Goal: Information Seeking & Learning: Learn about a topic

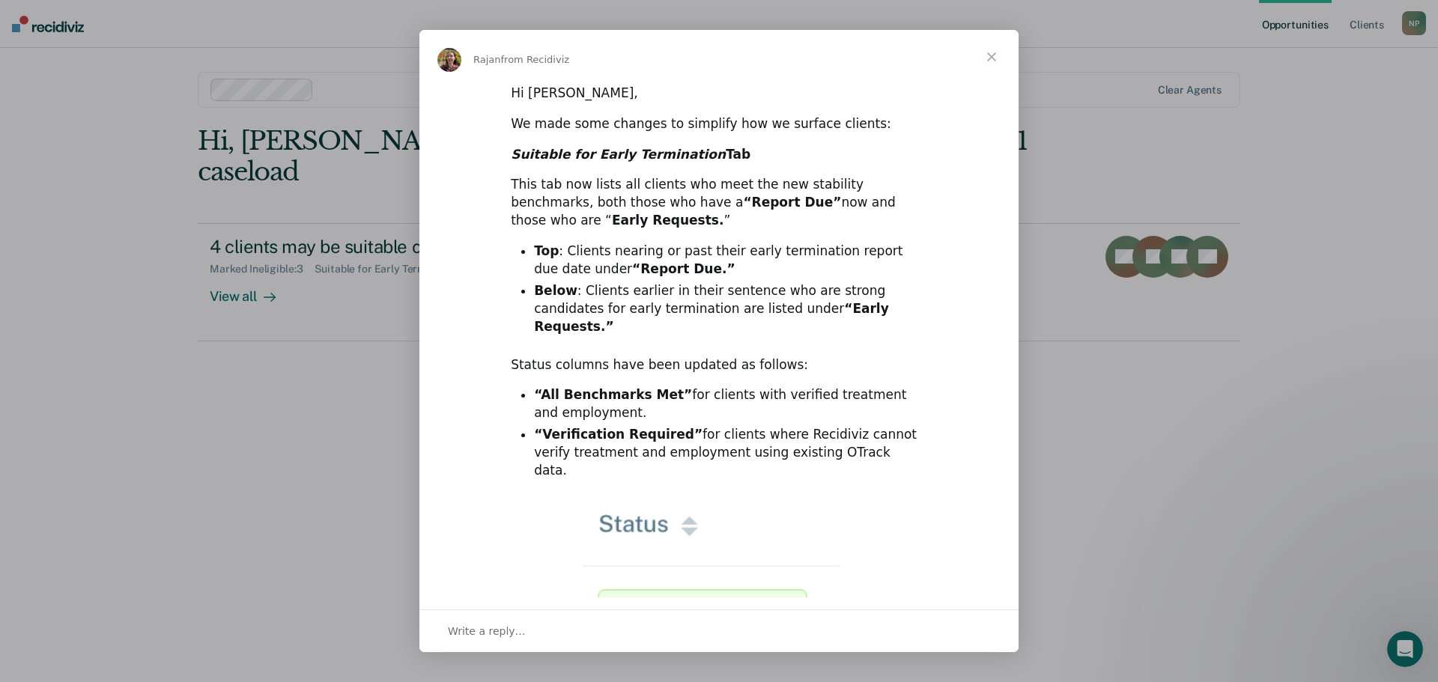
click at [807, 356] on div "Status columns have been updated as follows:" at bounding box center [719, 365] width 416 height 18
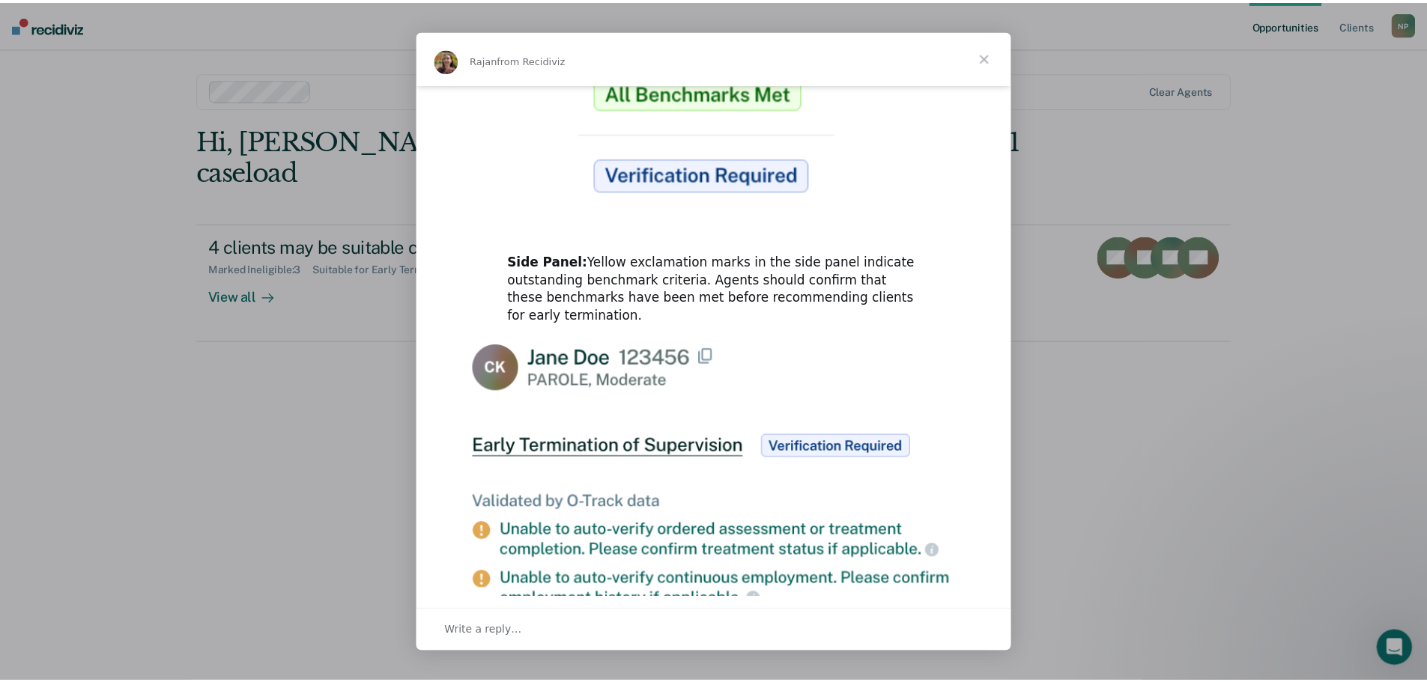
scroll to position [599, 0]
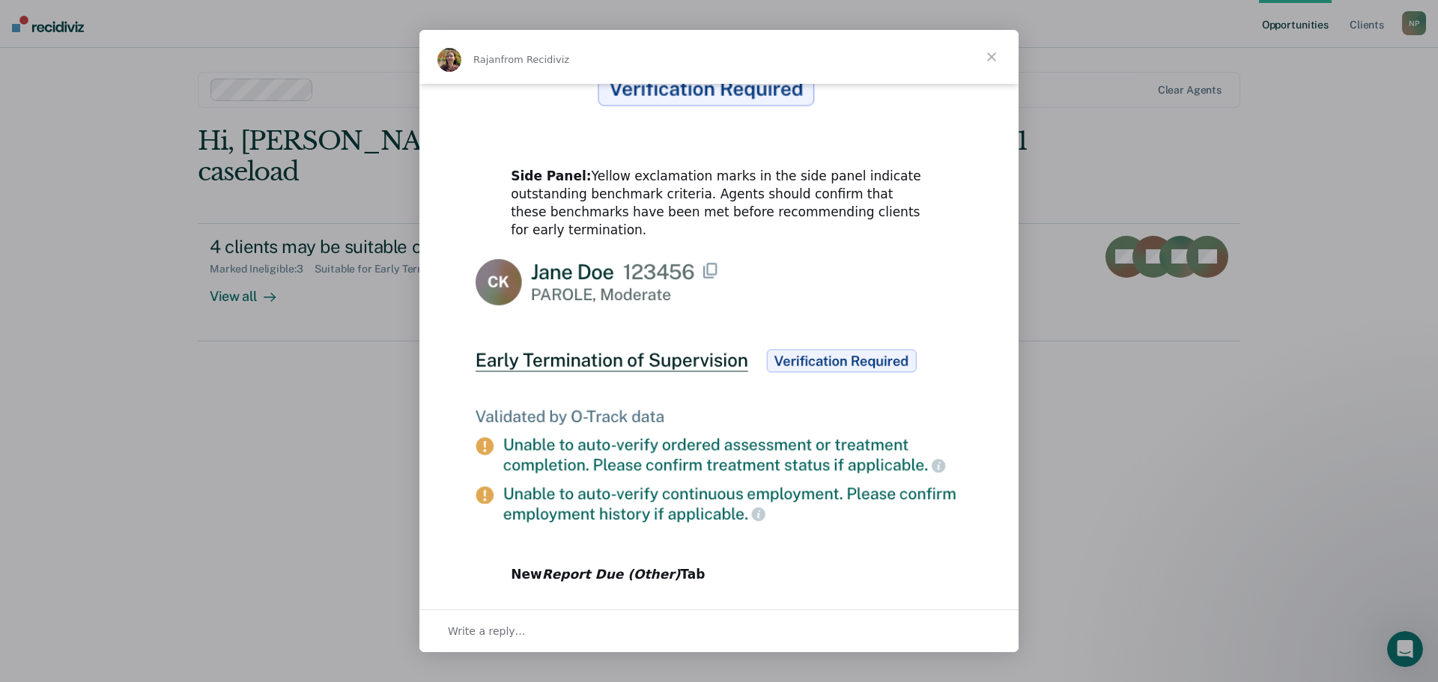
click at [995, 62] on span "Close" at bounding box center [992, 57] width 54 height 54
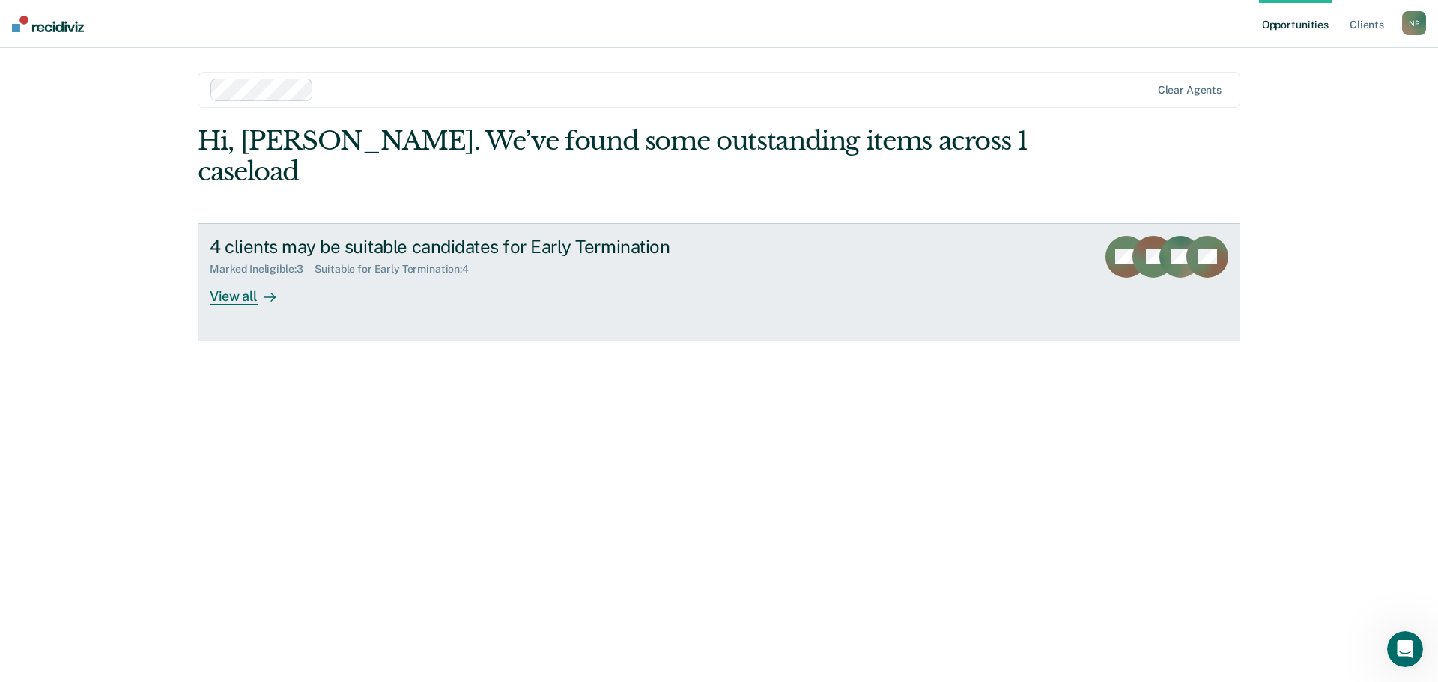
click at [239, 276] on div "View all" at bounding box center [252, 290] width 84 height 29
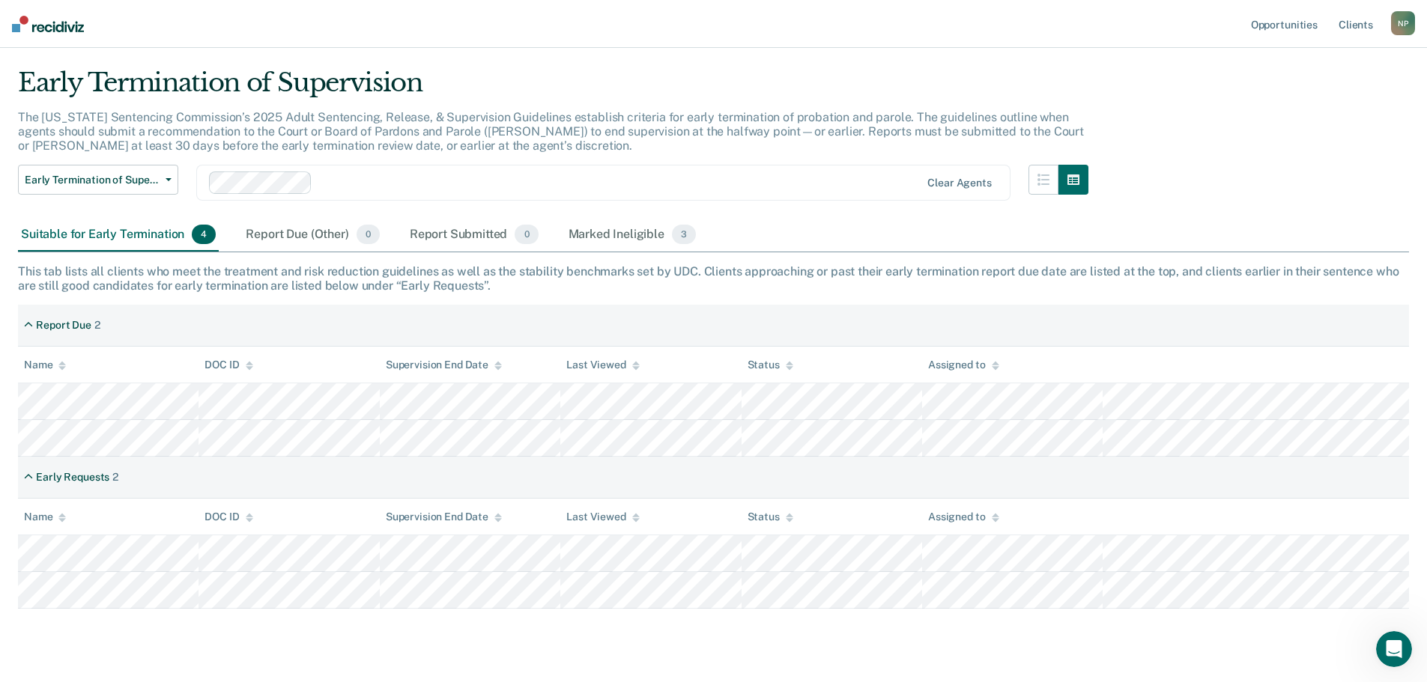
scroll to position [70, 0]
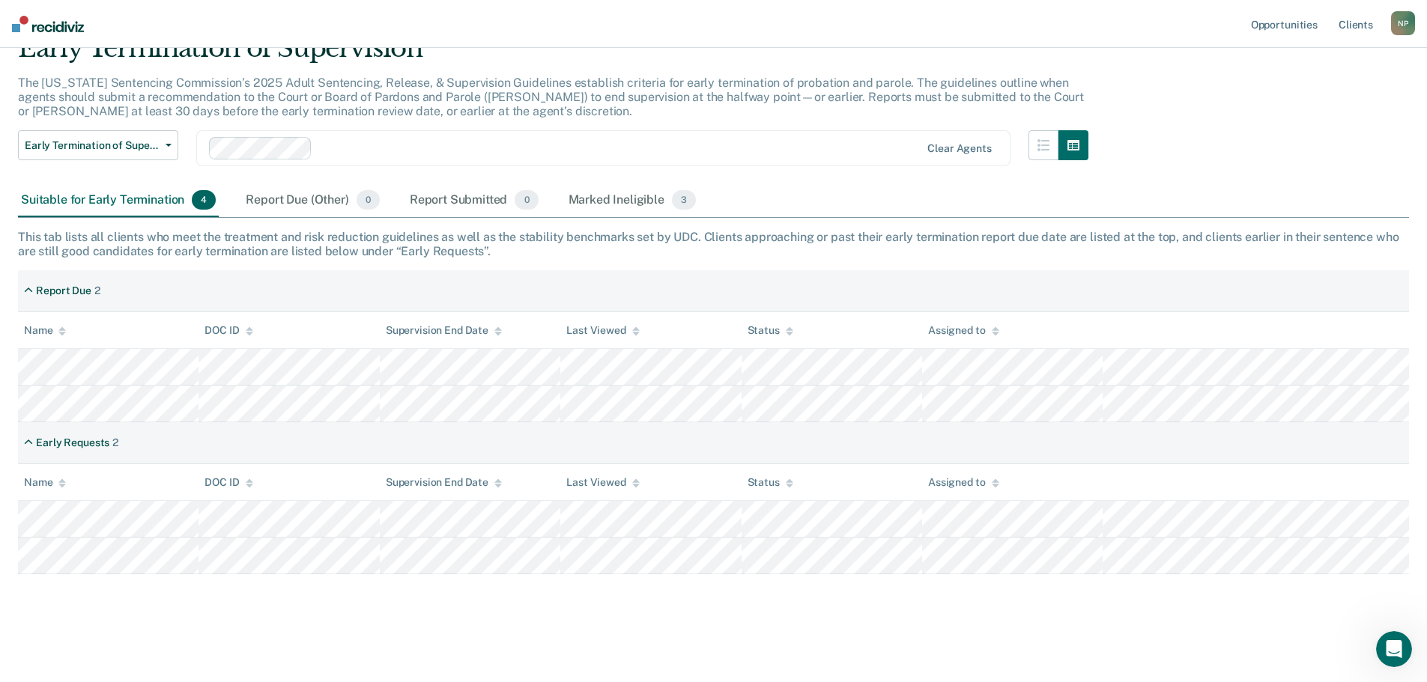
click at [1011, 452] on div "Early Requests 2" at bounding box center [713, 443] width 1391 height 42
drag, startPoint x: 646, startPoint y: 288, endPoint x: 649, endPoint y: 267, distance: 21.9
click at [646, 283] on div "Report Due 2" at bounding box center [713, 291] width 1391 height 42
click at [652, 212] on div "Marked Ineligible 3" at bounding box center [632, 200] width 134 height 33
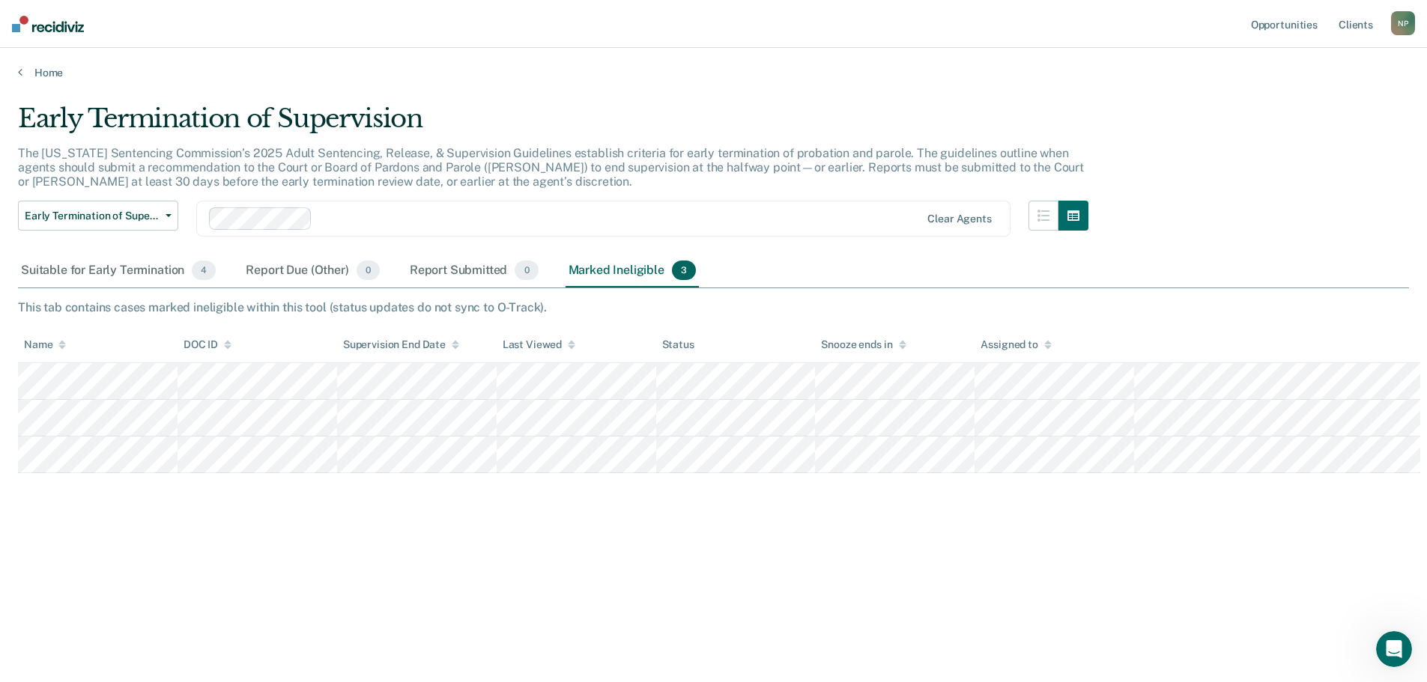
scroll to position [0, 0]
click at [80, 279] on div "Suitable for Early Termination 4" at bounding box center [118, 271] width 201 height 33
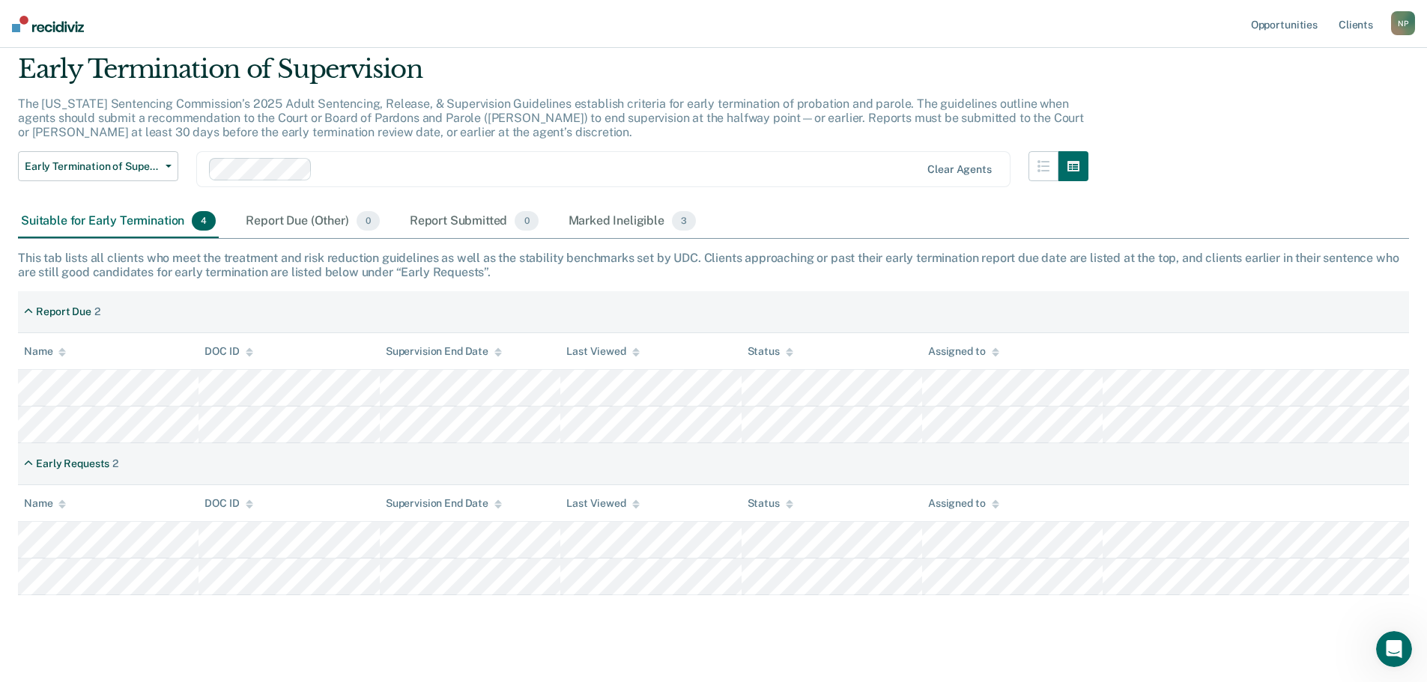
scroll to position [70, 0]
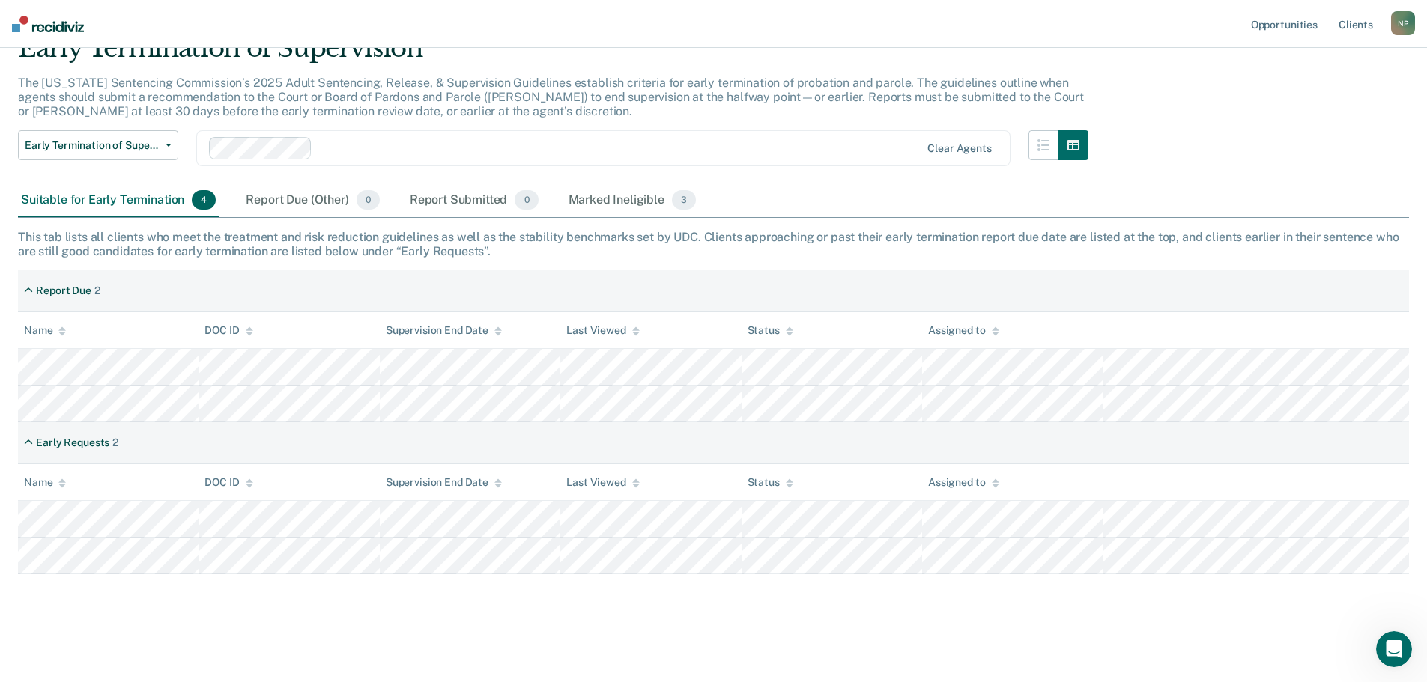
click at [765, 233] on div "This tab lists all clients who meet the treatment and risk reduction guidelines…" at bounding box center [713, 244] width 1391 height 28
click at [308, 202] on div "Report Due (Other) 0" at bounding box center [312, 200] width 139 height 33
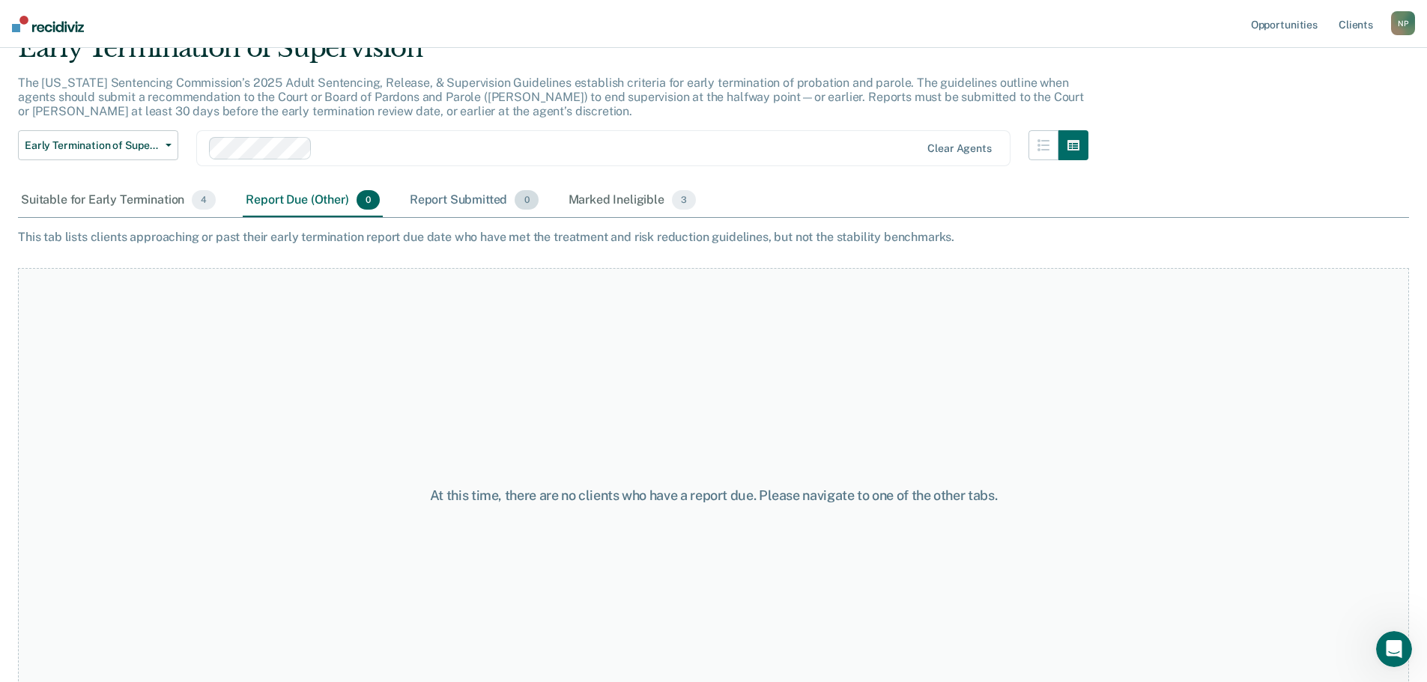
click at [491, 202] on div "Report Submitted 0" at bounding box center [474, 200] width 135 height 33
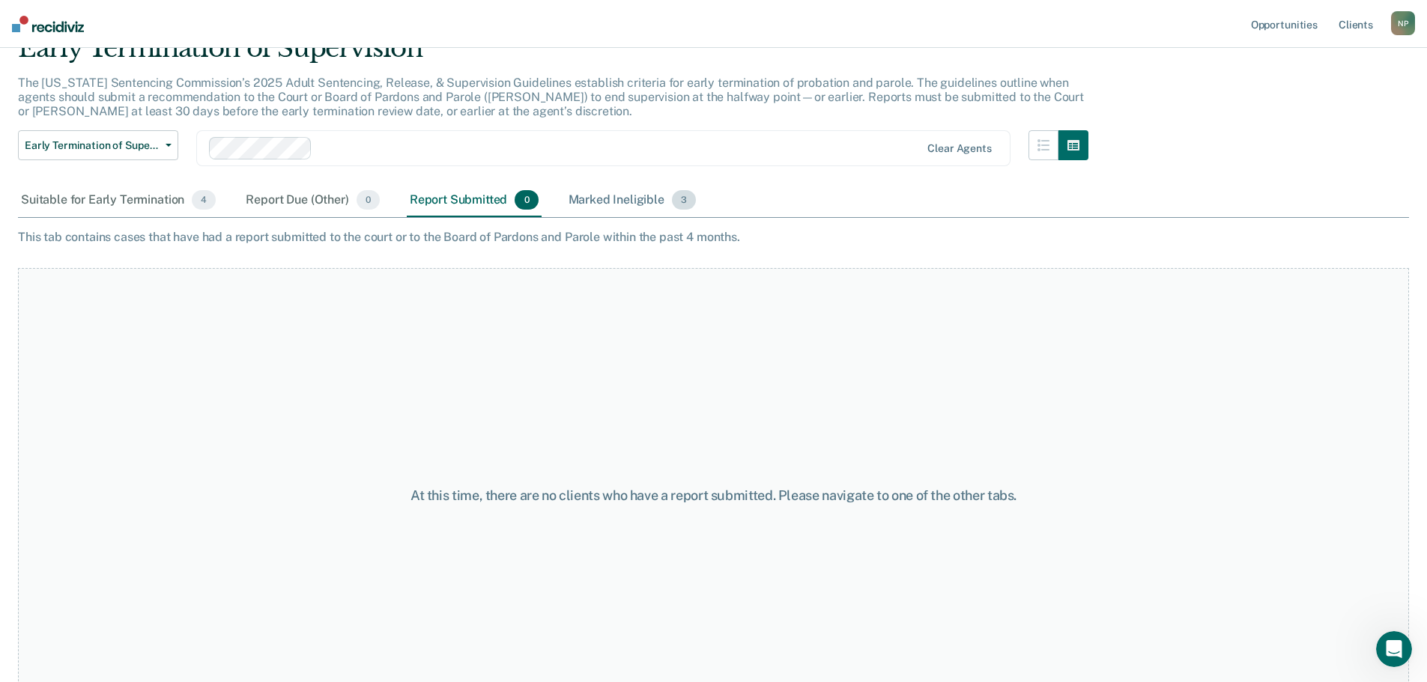
click at [597, 200] on div "Marked Ineligible 3" at bounding box center [632, 200] width 134 height 33
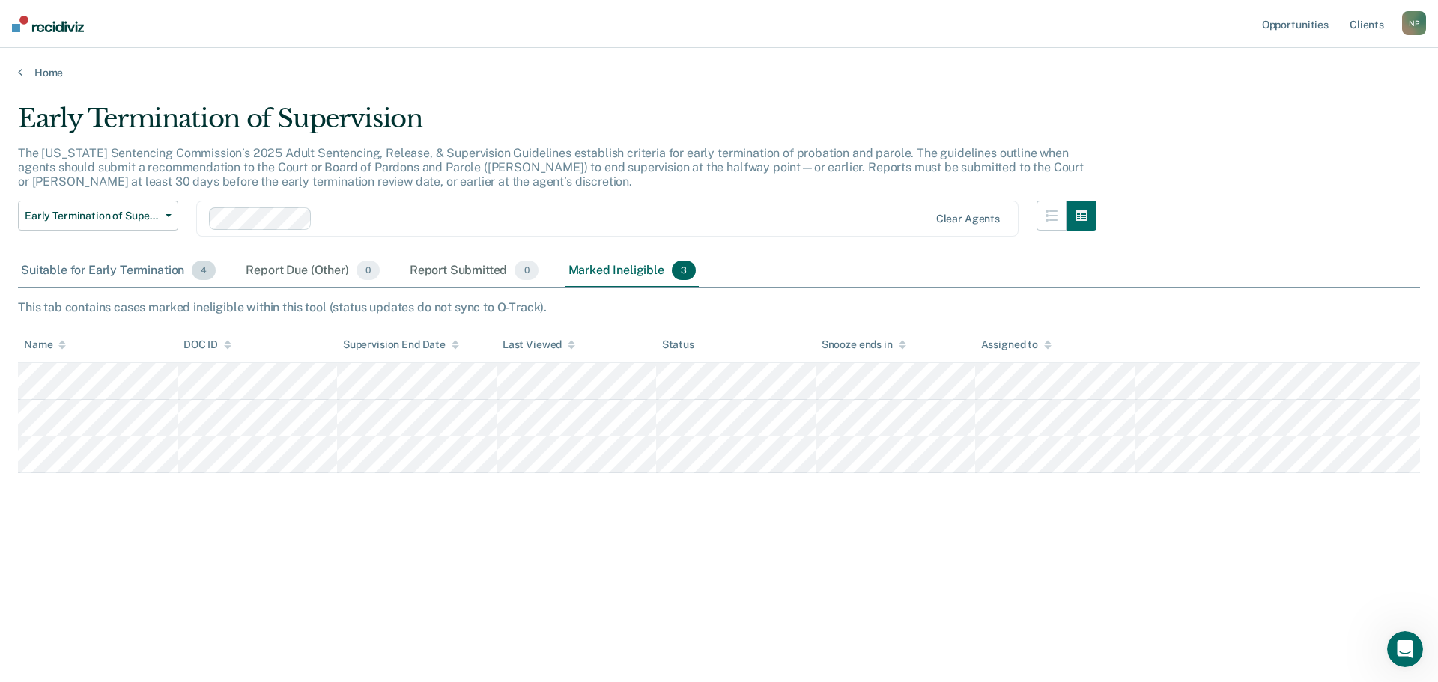
click at [114, 279] on div "Suitable for Early Termination 4" at bounding box center [118, 271] width 201 height 33
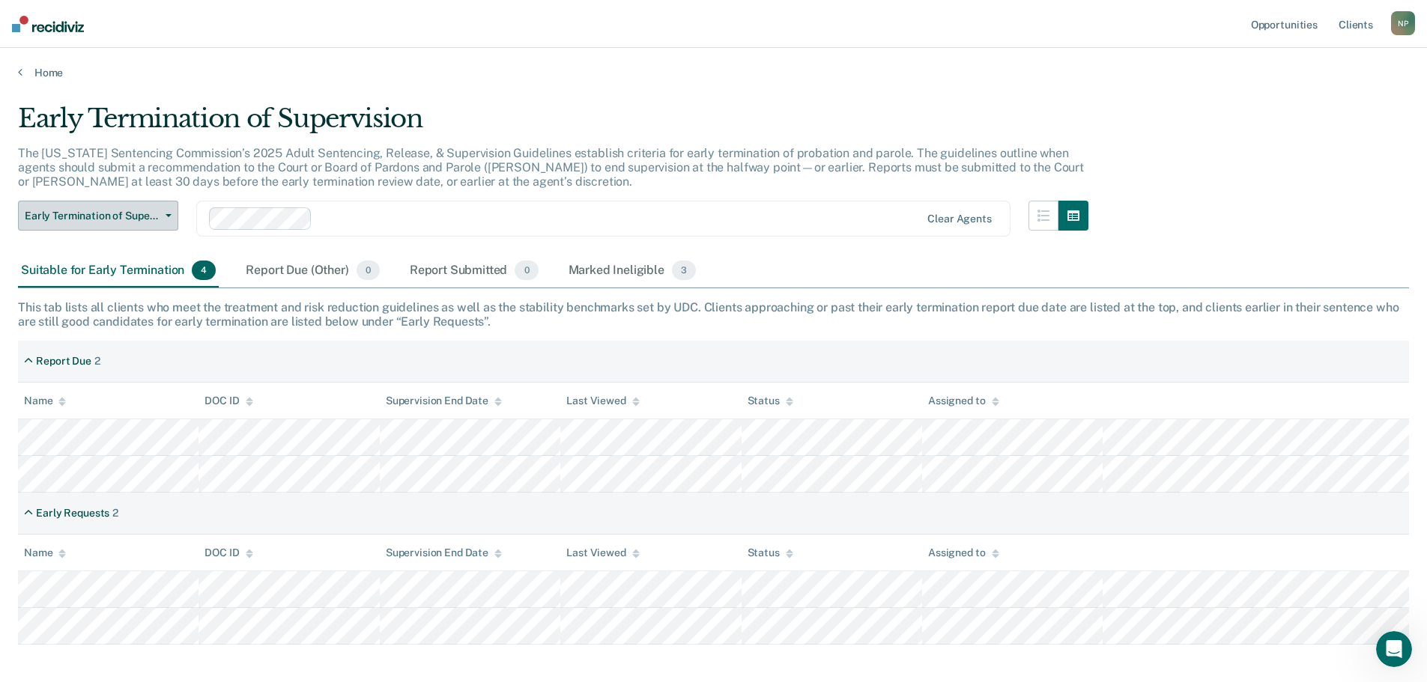
click at [136, 225] on button "Early Termination of Supervision" at bounding box center [98, 216] width 160 height 30
click at [138, 222] on span "Early Termination of Supervision" at bounding box center [92, 216] width 135 height 13
click at [419, 131] on div "Early Termination of Supervision" at bounding box center [553, 124] width 1070 height 43
click at [1075, 223] on button "button" at bounding box center [1073, 216] width 30 height 30
click at [1058, 216] on button "button" at bounding box center [1043, 216] width 30 height 30
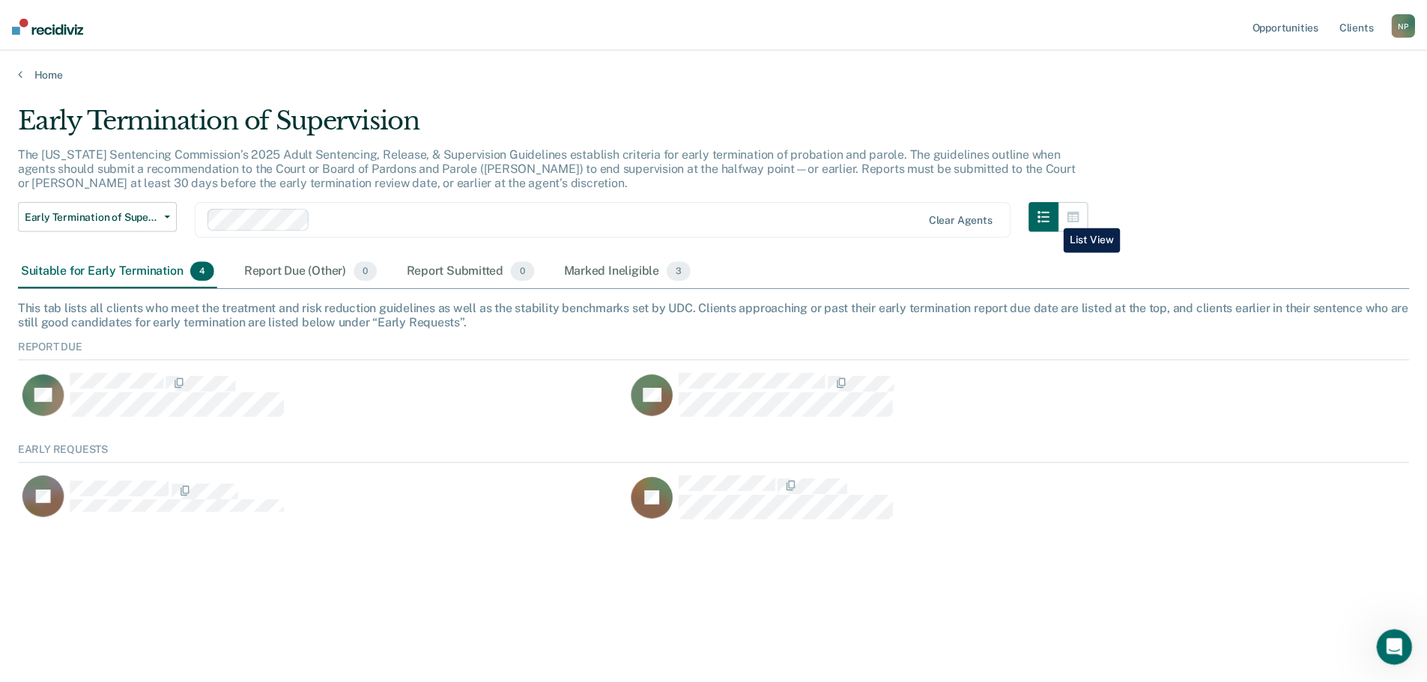
scroll to position [12, 12]
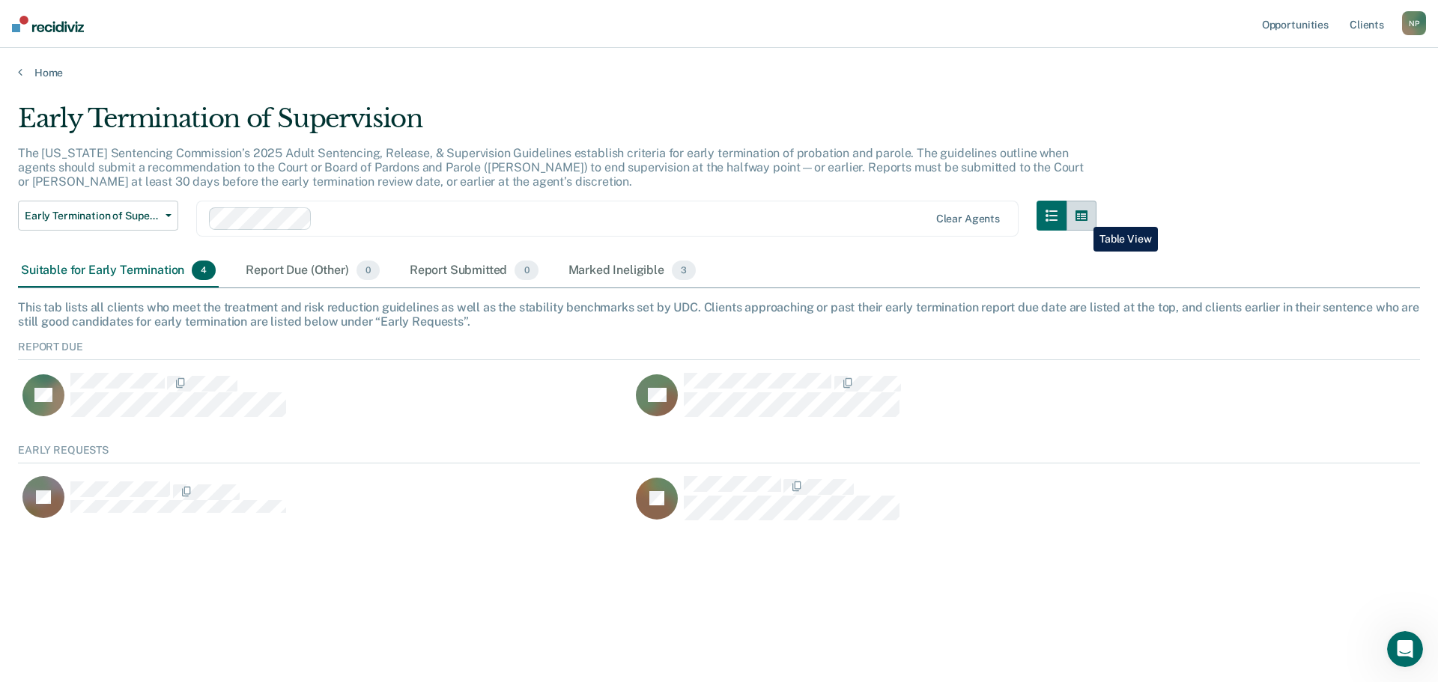
click at [1082, 216] on icon "button" at bounding box center [1081, 215] width 12 height 10
